Goal: Check status

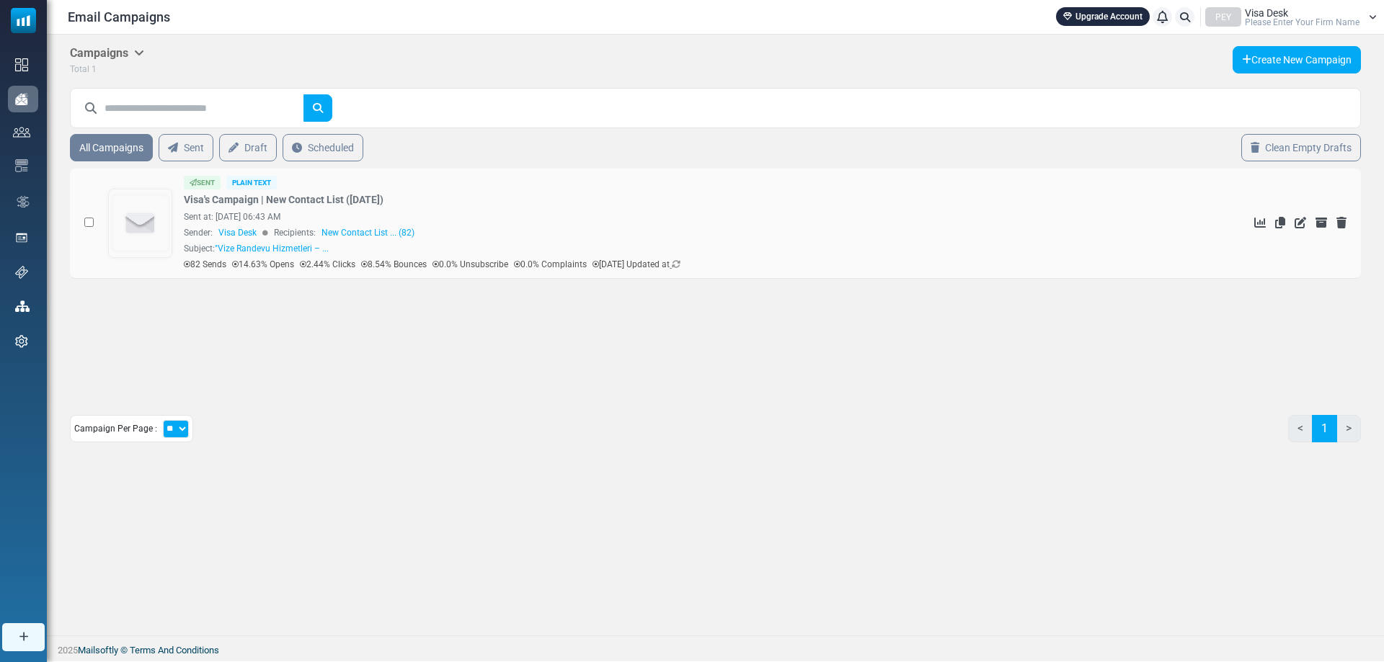
click at [680, 268] on icon at bounding box center [676, 264] width 9 height 9
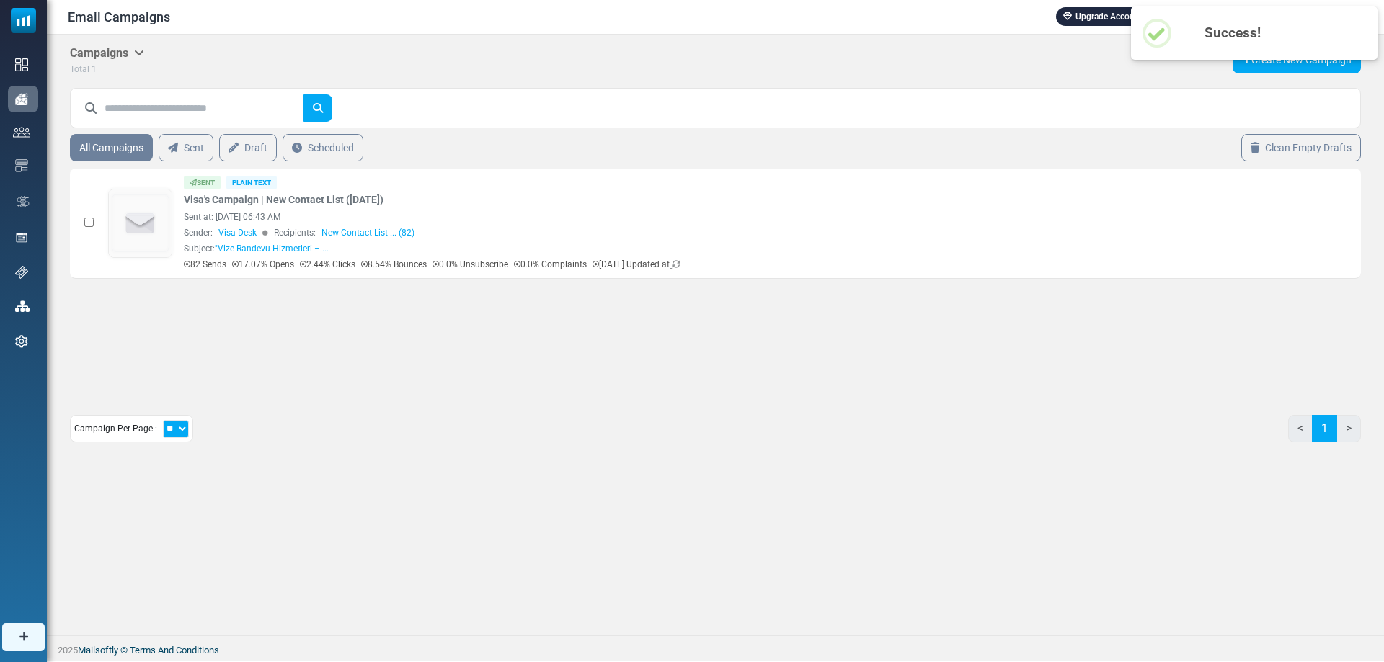
click at [680, 268] on icon at bounding box center [676, 264] width 9 height 9
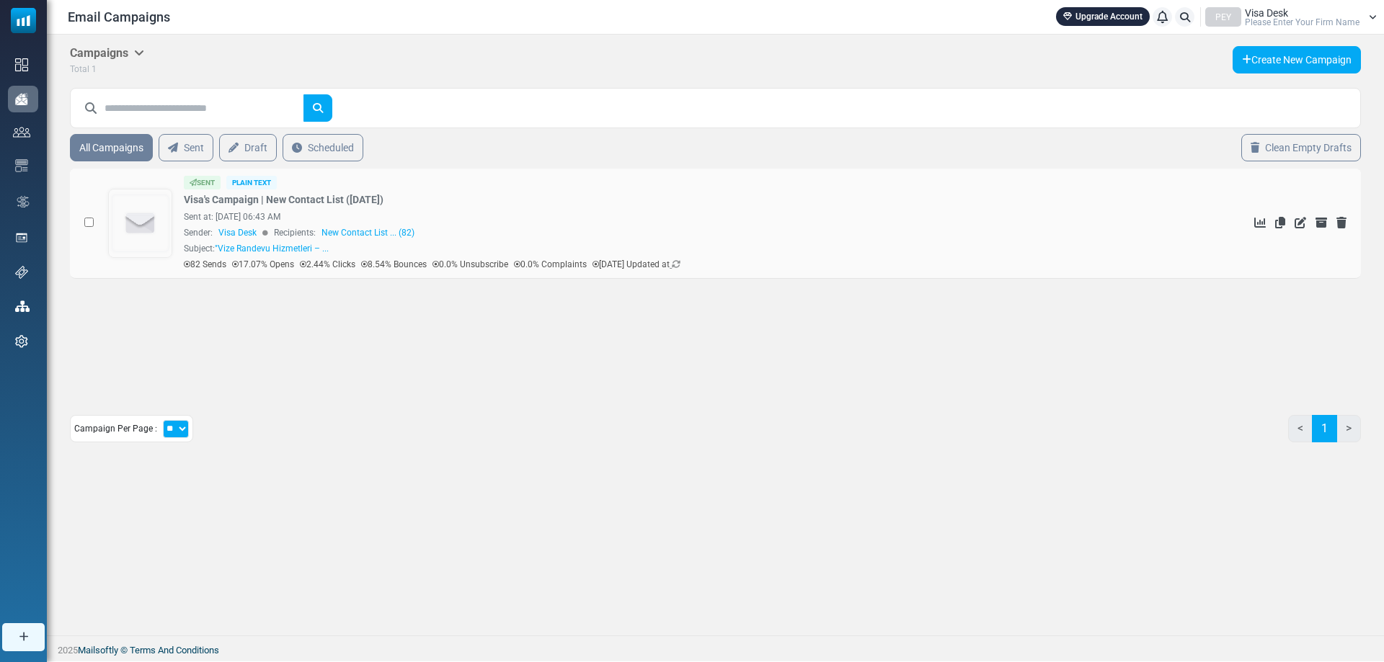
click at [323, 194] on link "Visa's Campaign | New Contact List ([DATE])" at bounding box center [284, 199] width 200 height 15
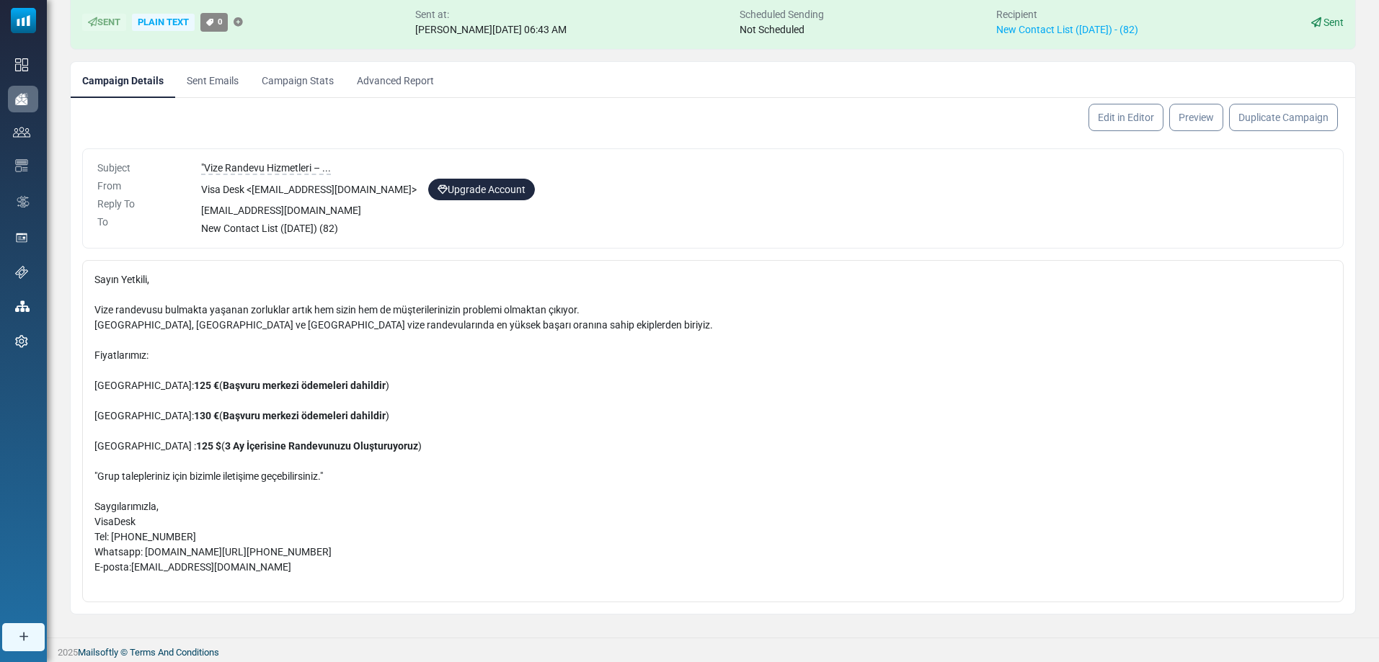
scroll to position [114, 0]
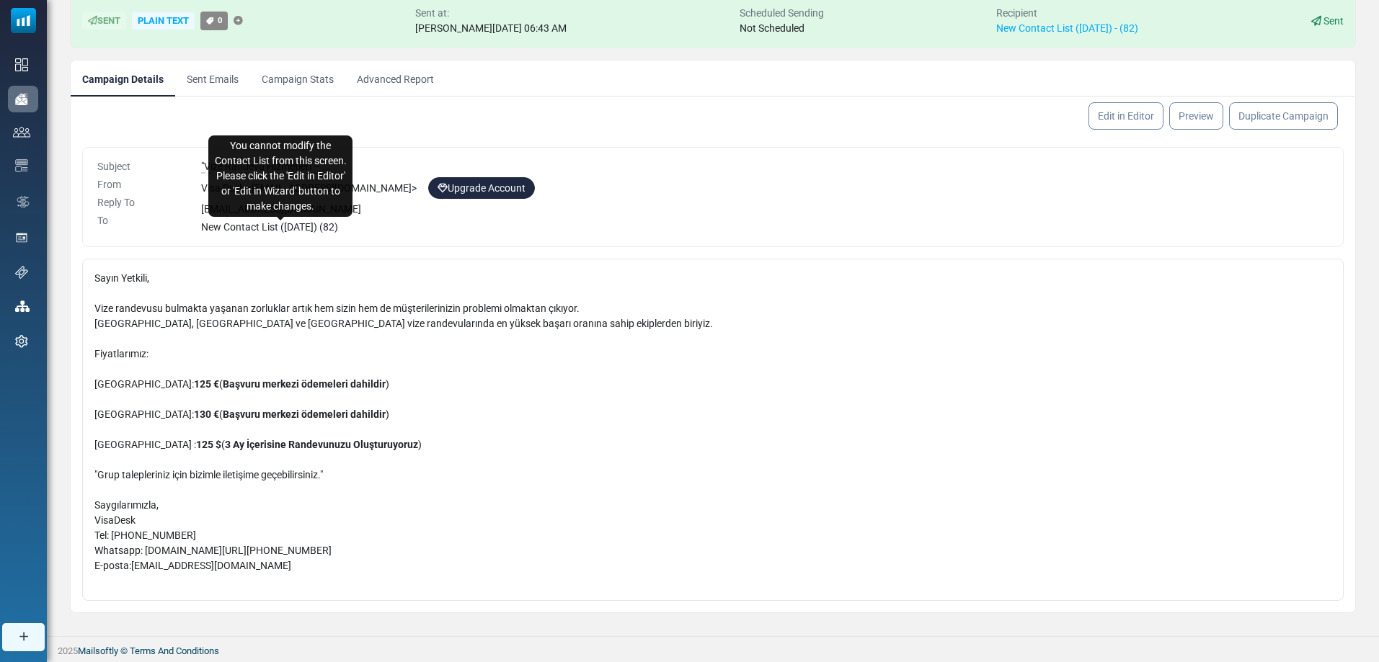
click at [338, 224] on span "New Contact List ([DATE]) (82)" at bounding box center [269, 227] width 137 height 12
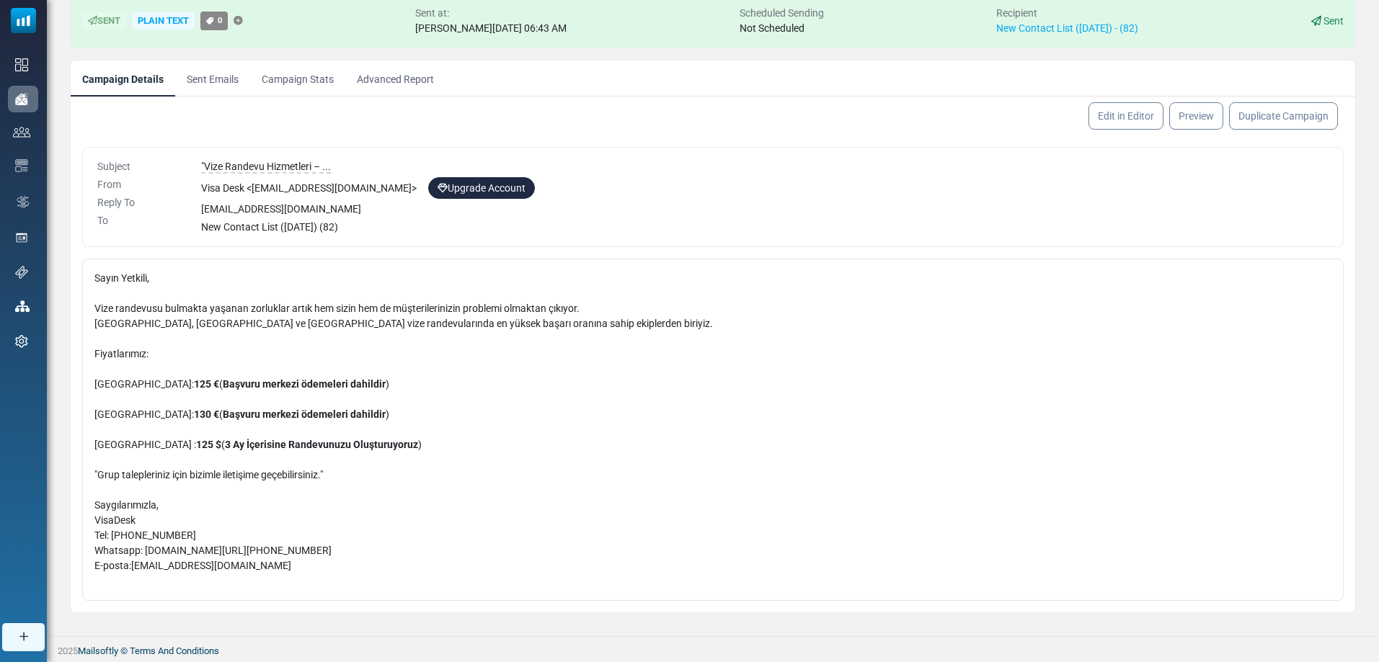
click at [319, 230] on span "New Contact List ([DATE]) (82)" at bounding box center [269, 227] width 137 height 12
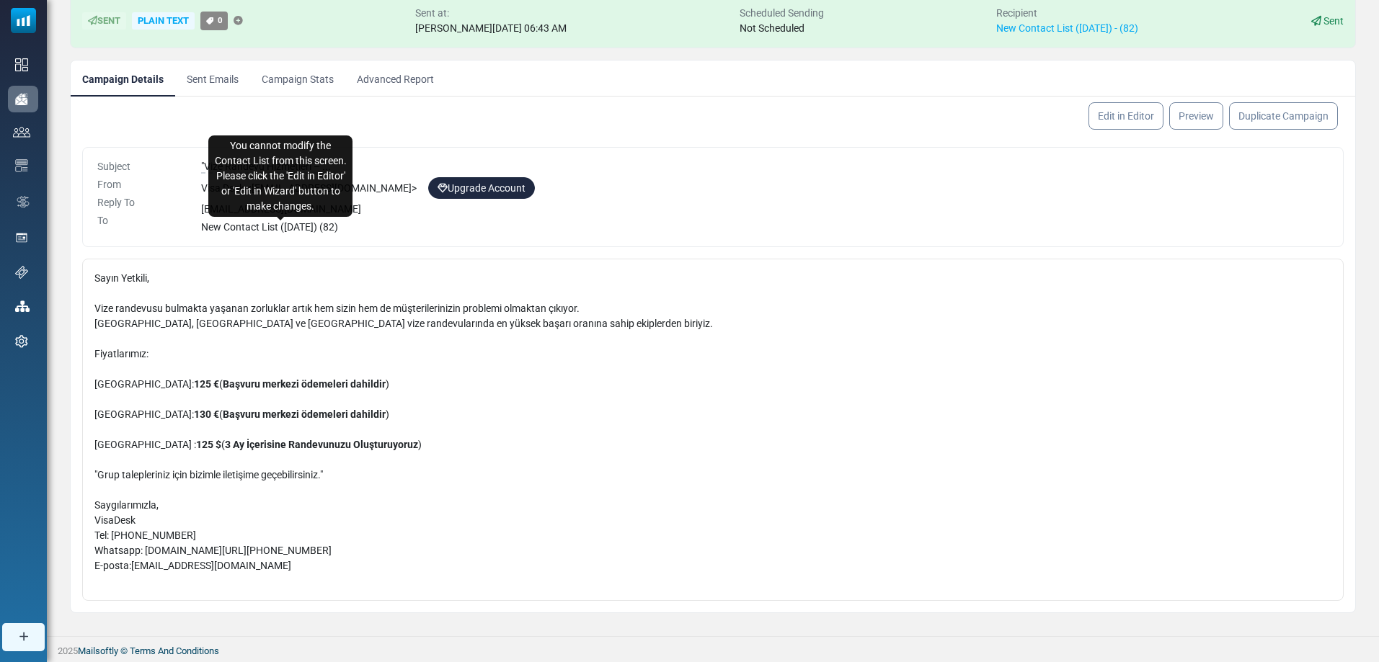
click at [239, 231] on span "New Contact List ([DATE]) (82)" at bounding box center [269, 227] width 137 height 12
